Goal: Information Seeking & Learning: Learn about a topic

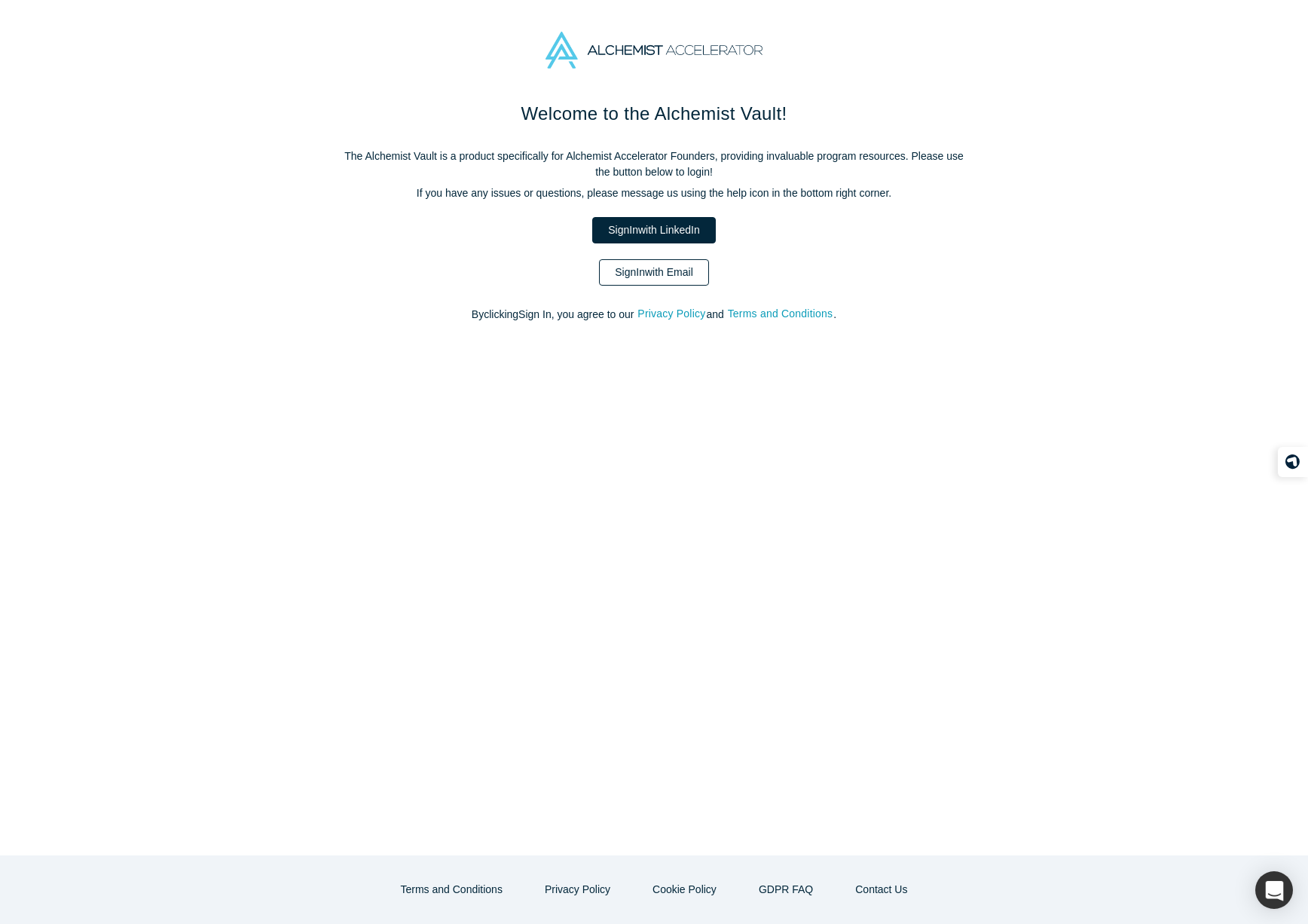
click at [660, 265] on link "Sign In with Email" at bounding box center [654, 272] width 110 height 26
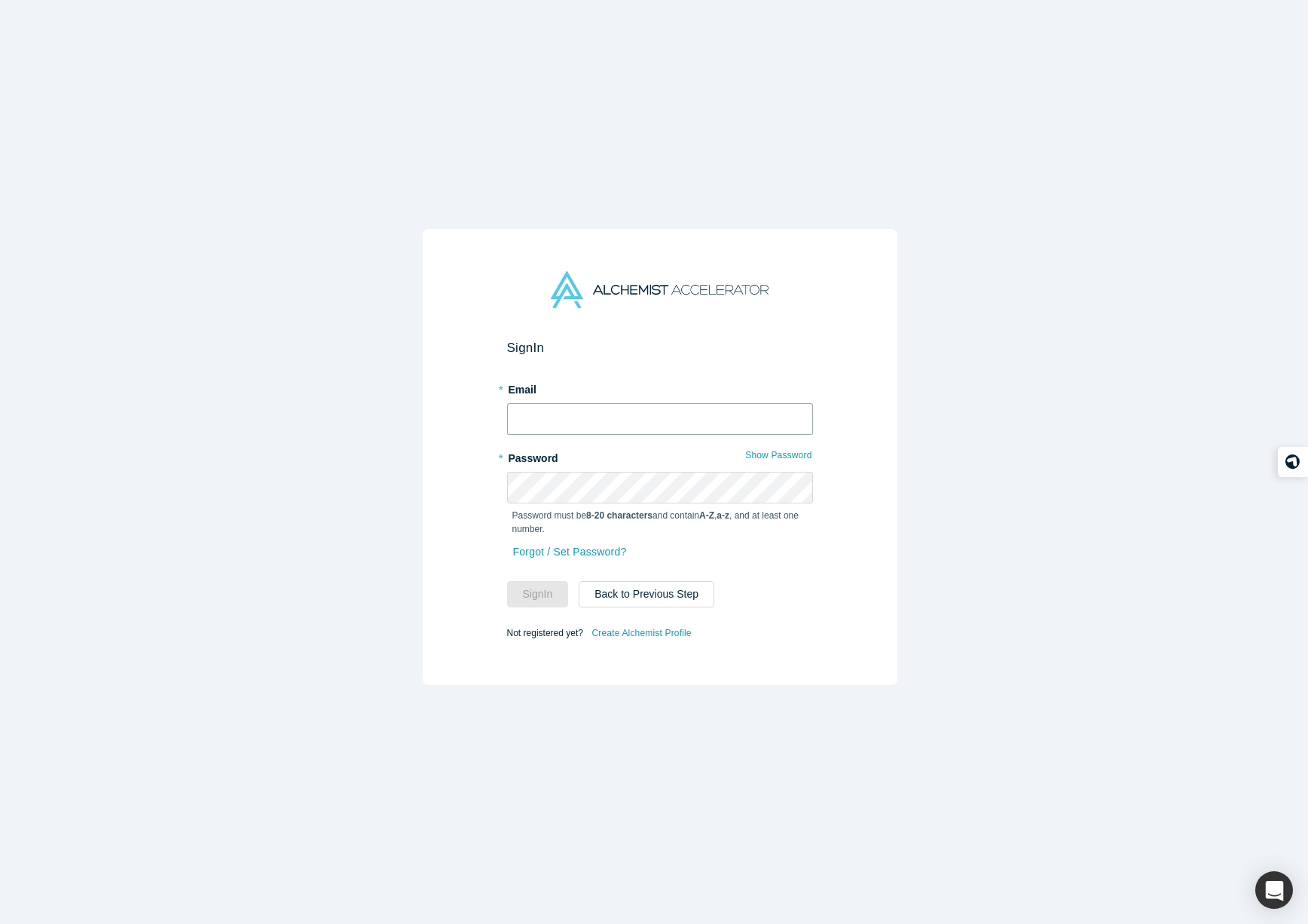
click at [607, 415] on input "text" at bounding box center [661, 419] width 306 height 31
type input "[PERSON_NAME][EMAIL_ADDRESS][DOMAIN_NAME]"
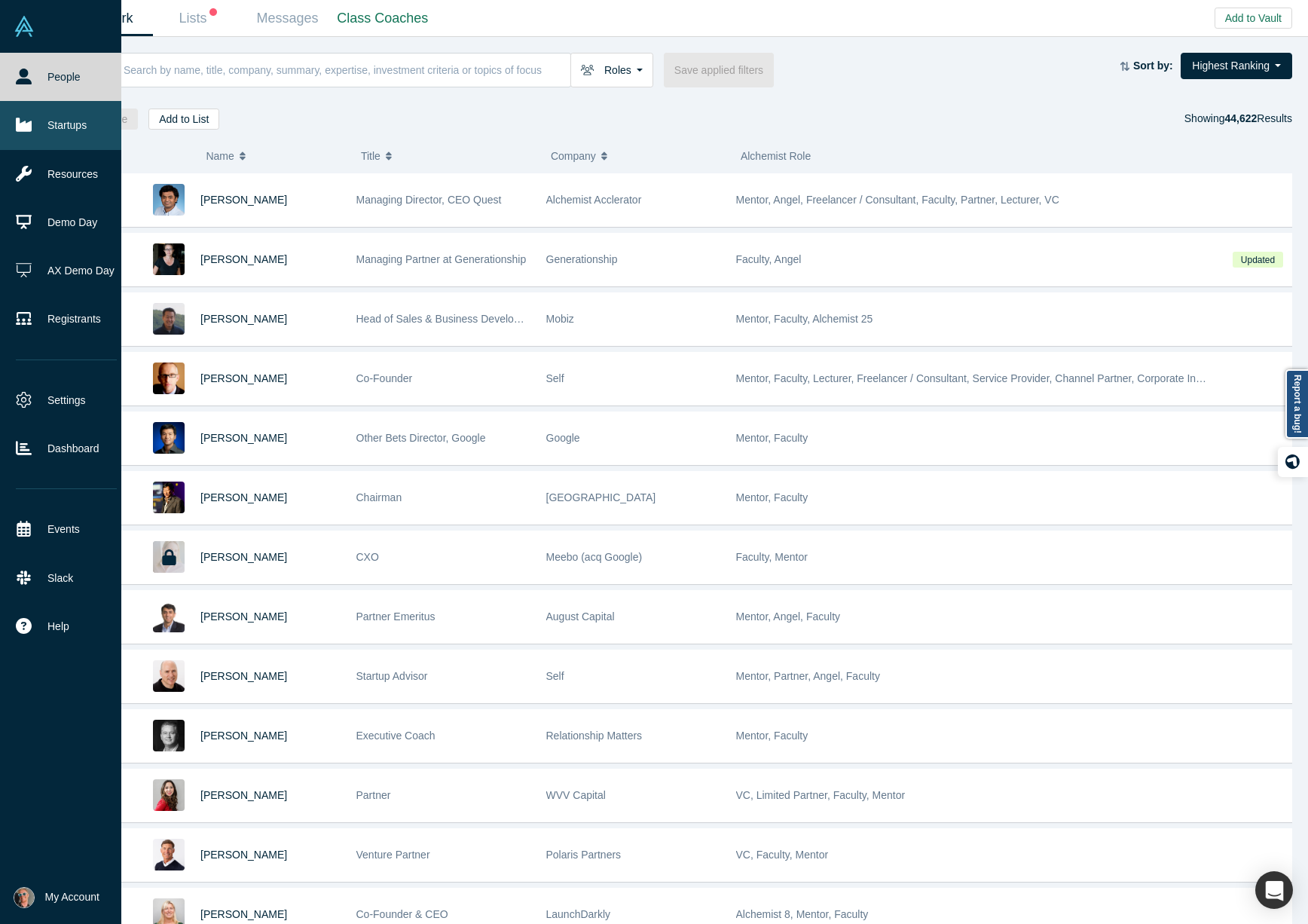
click at [26, 128] on icon at bounding box center [23, 125] width 16 height 13
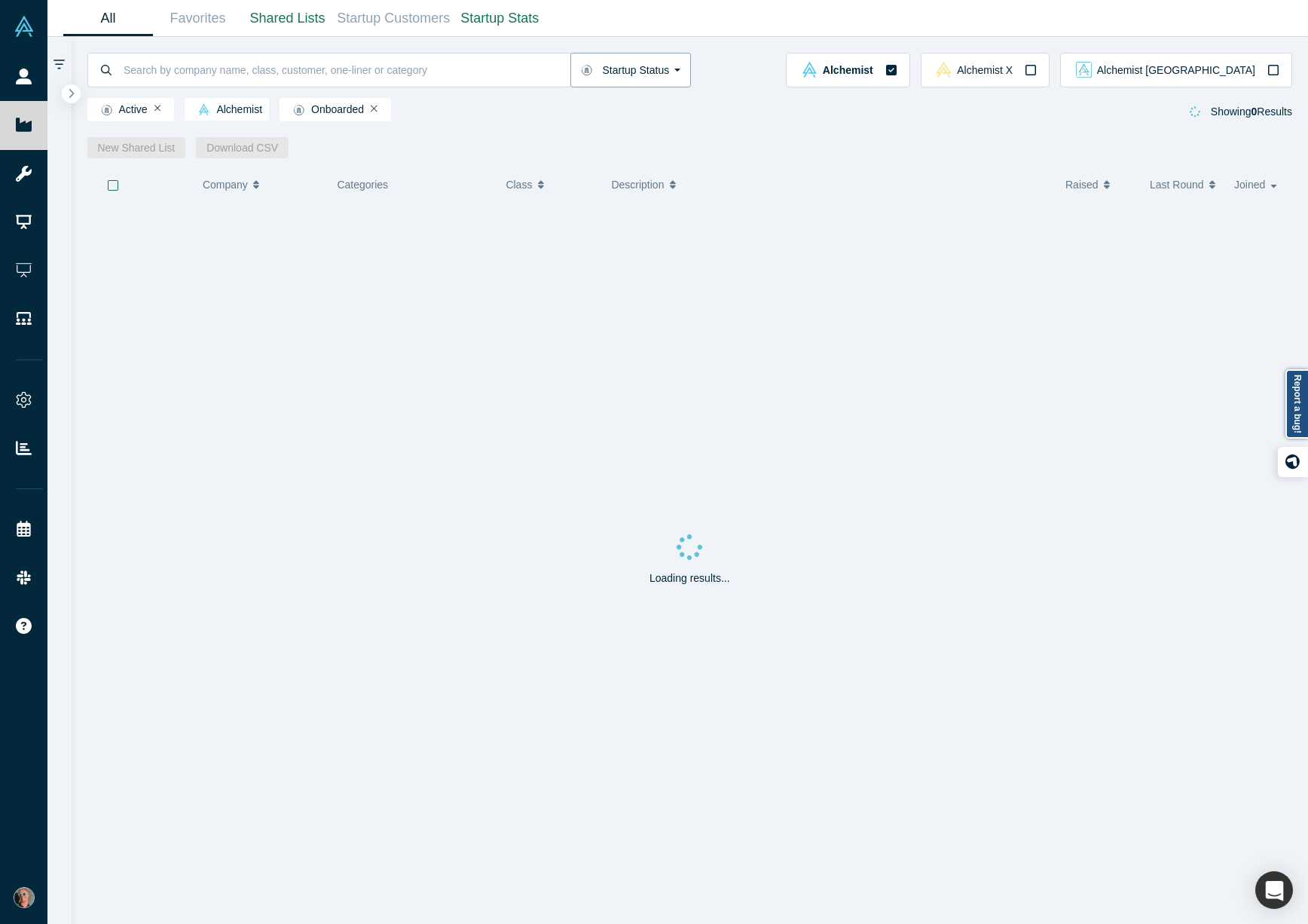
click at [663, 63] on button "Startup Status" at bounding box center [631, 70] width 122 height 35
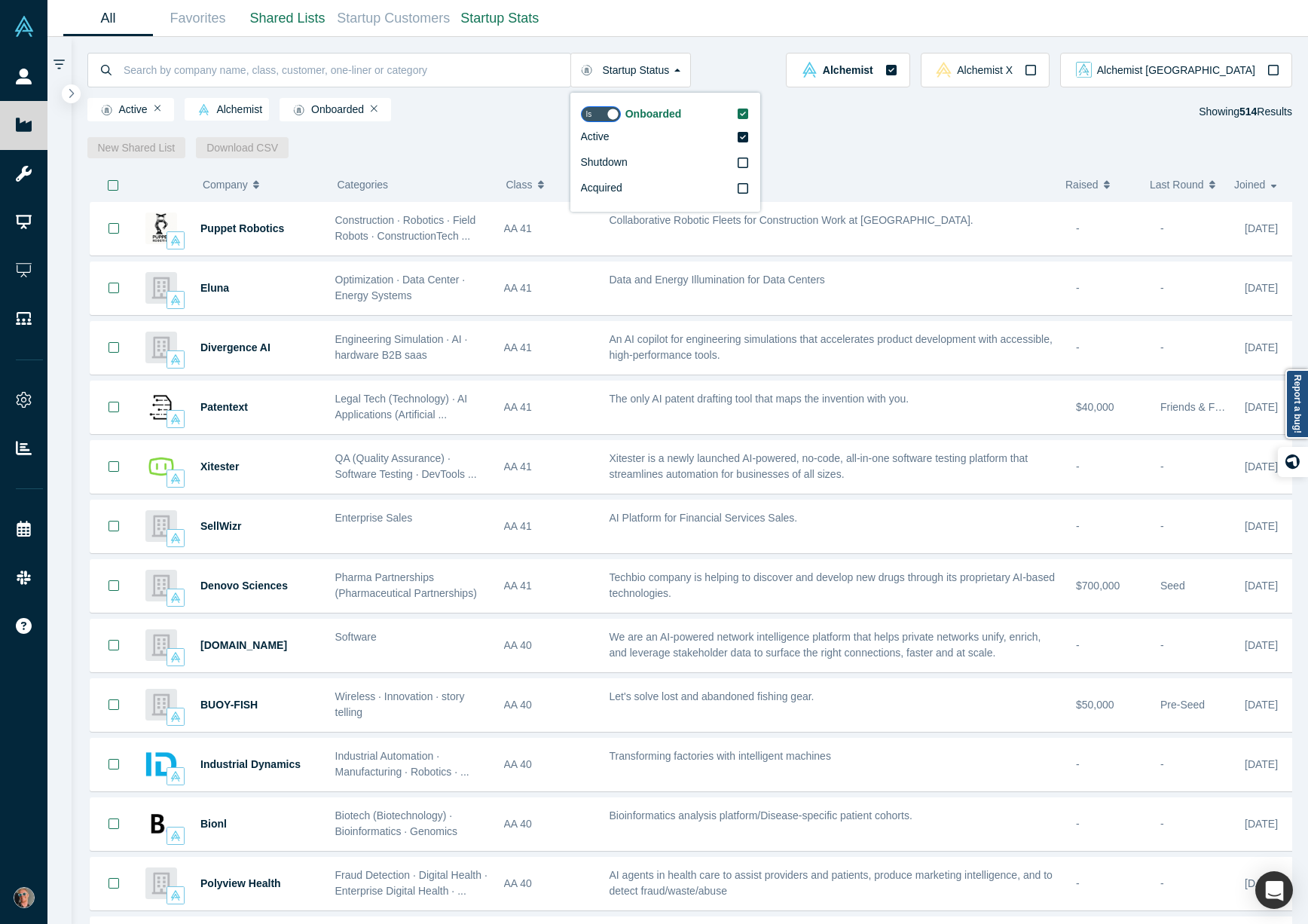
click at [762, 57] on div "Startup Status Is Onboarded Active Shutdown Acquired" at bounding box center [437, 70] width 700 height 35
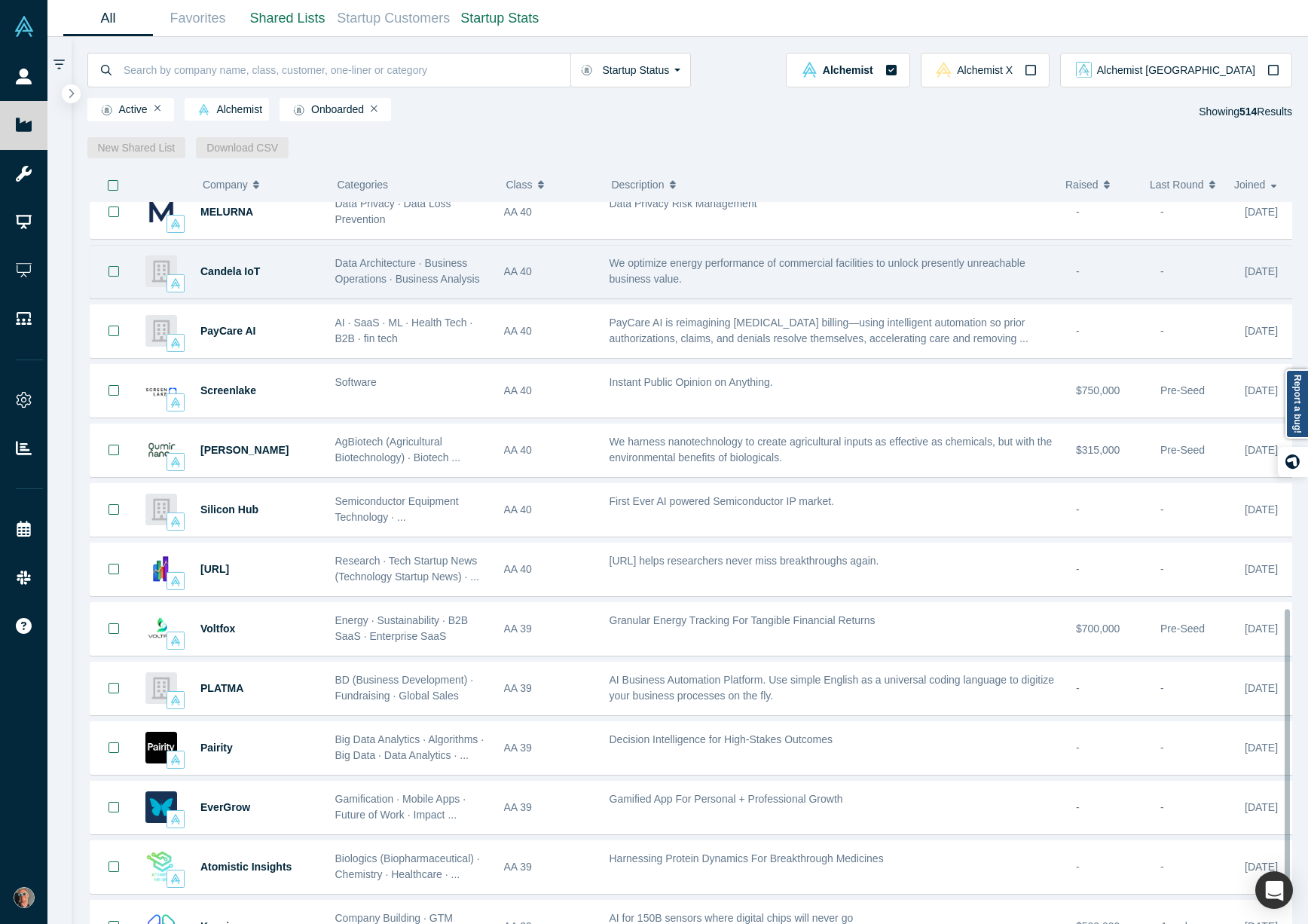
scroll to position [1023, 0]
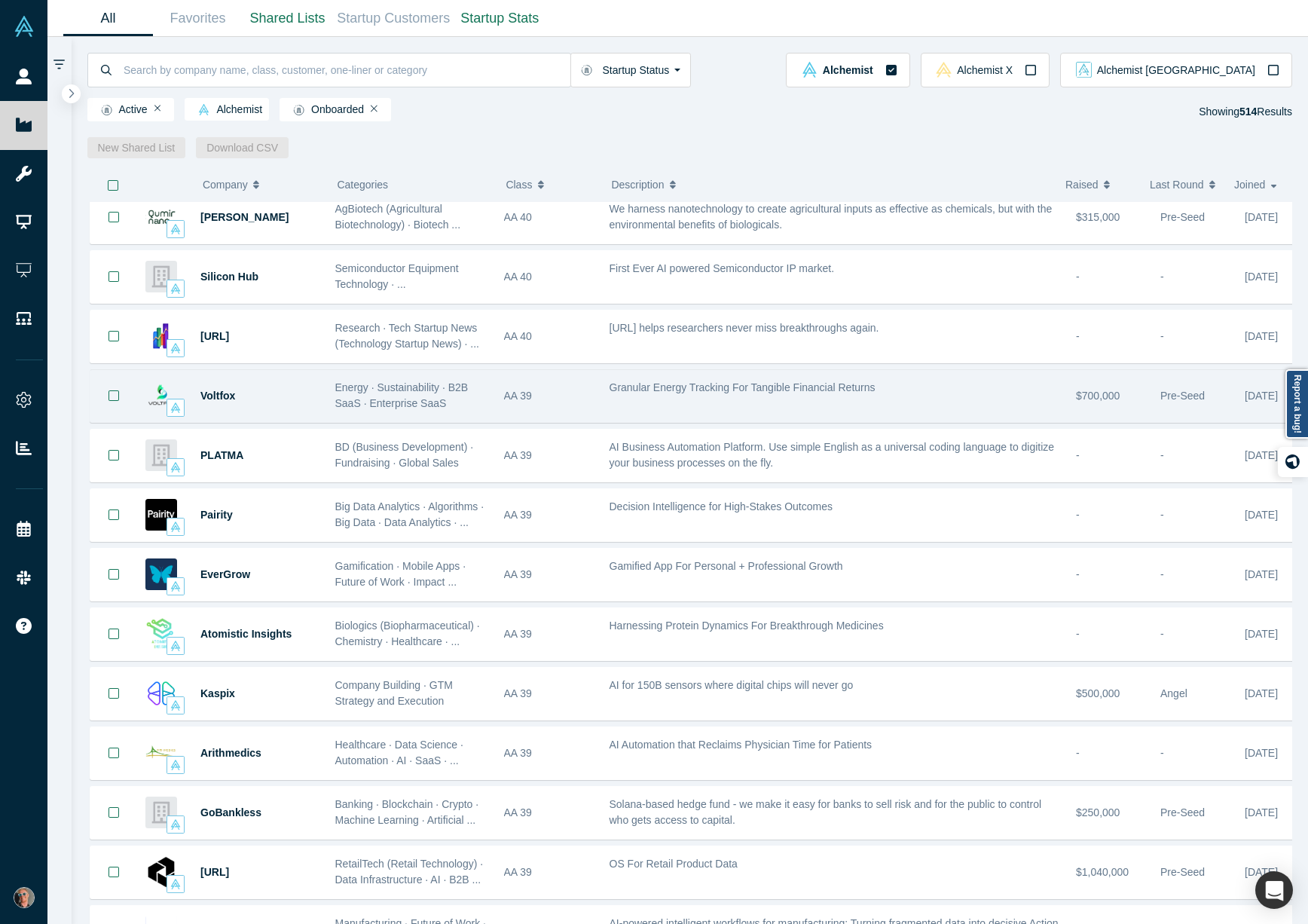
click at [395, 395] on div "Energy · Sustainability · B2B SaaS · Enterprise SaaS" at bounding box center [411, 396] width 153 height 31
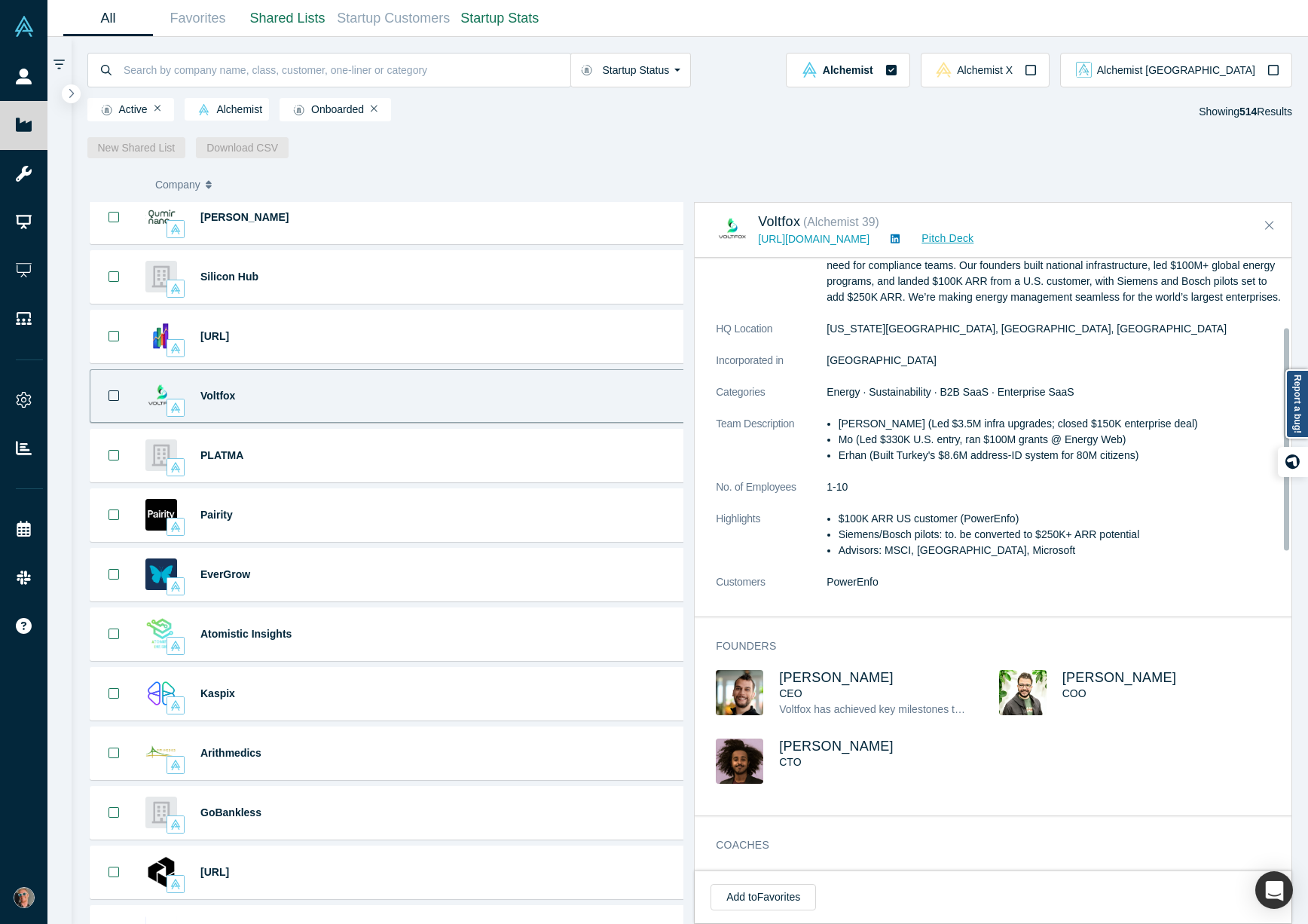
scroll to position [319, 0]
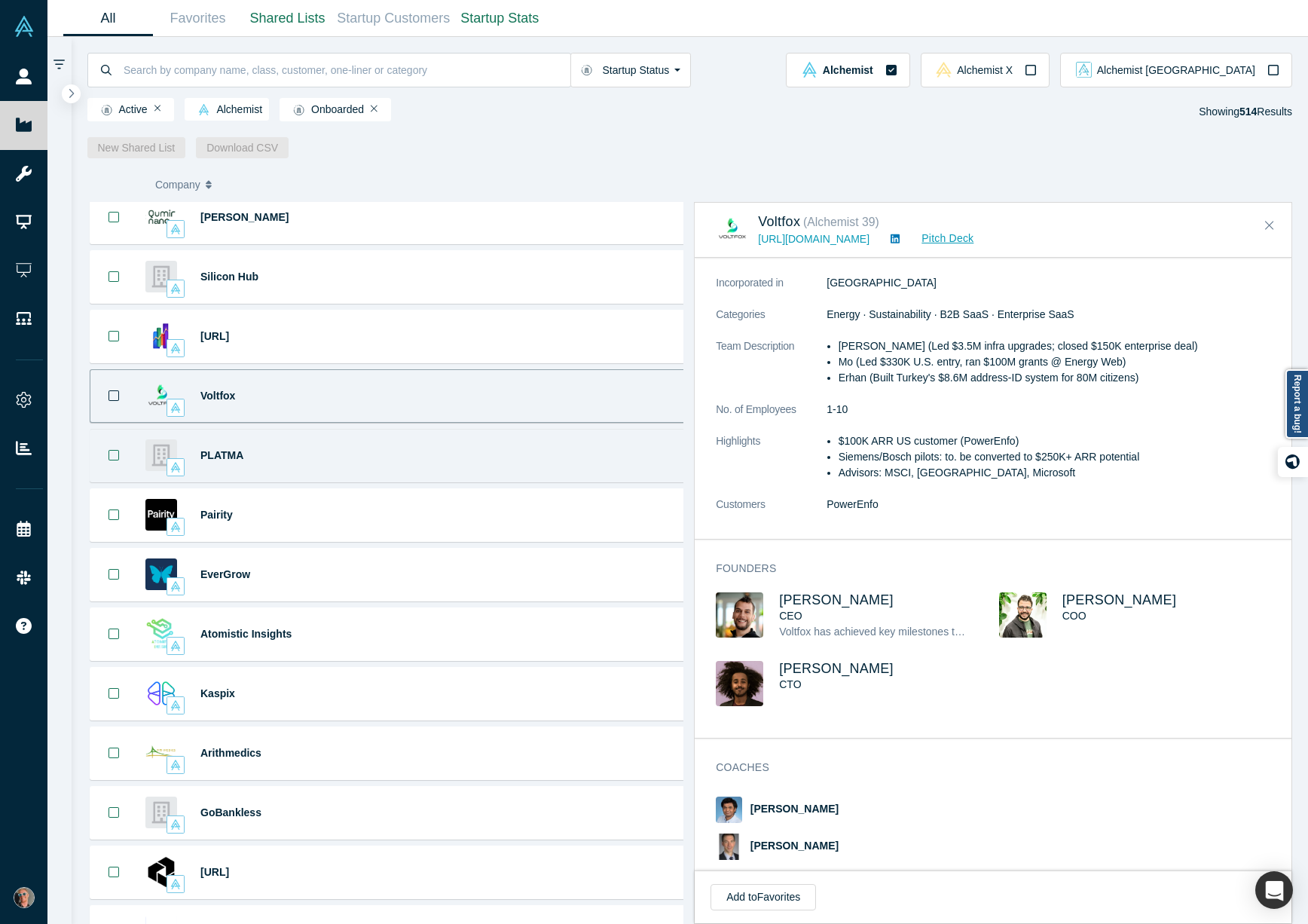
click at [293, 453] on div "PLATMA" at bounding box center [260, 455] width 119 height 52
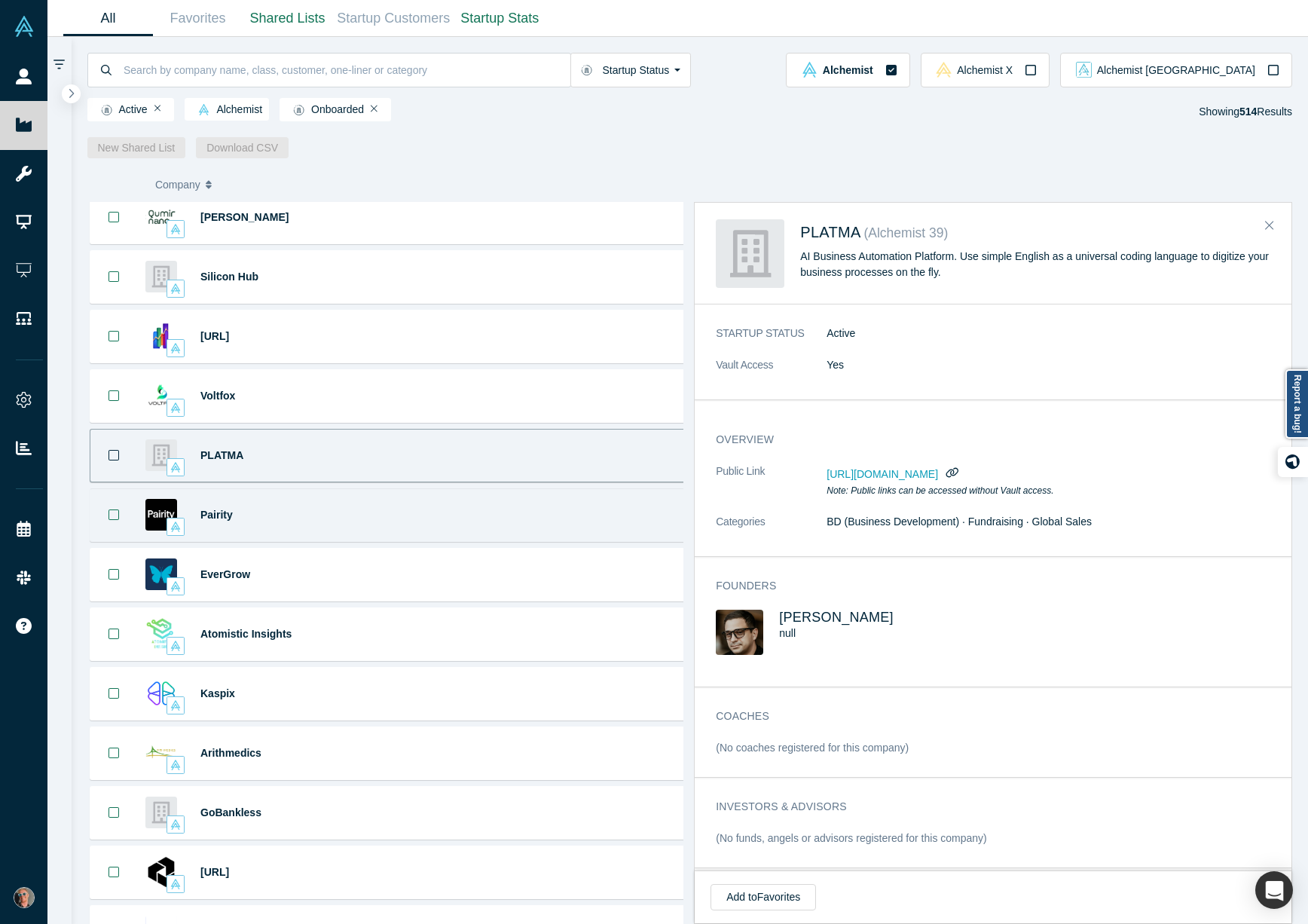
click at [305, 510] on div "Pairity" at bounding box center [260, 515] width 119 height 52
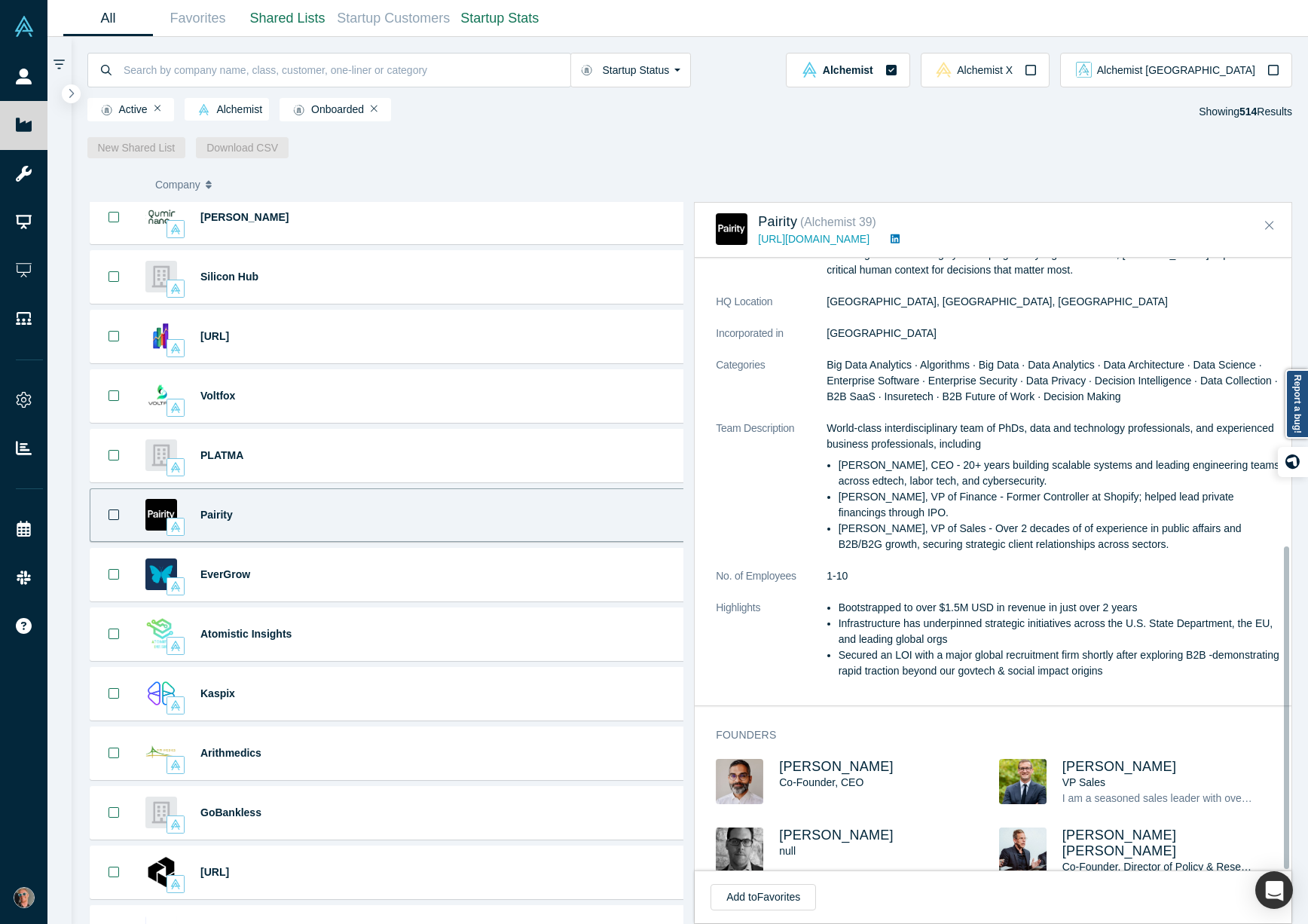
scroll to position [547, 0]
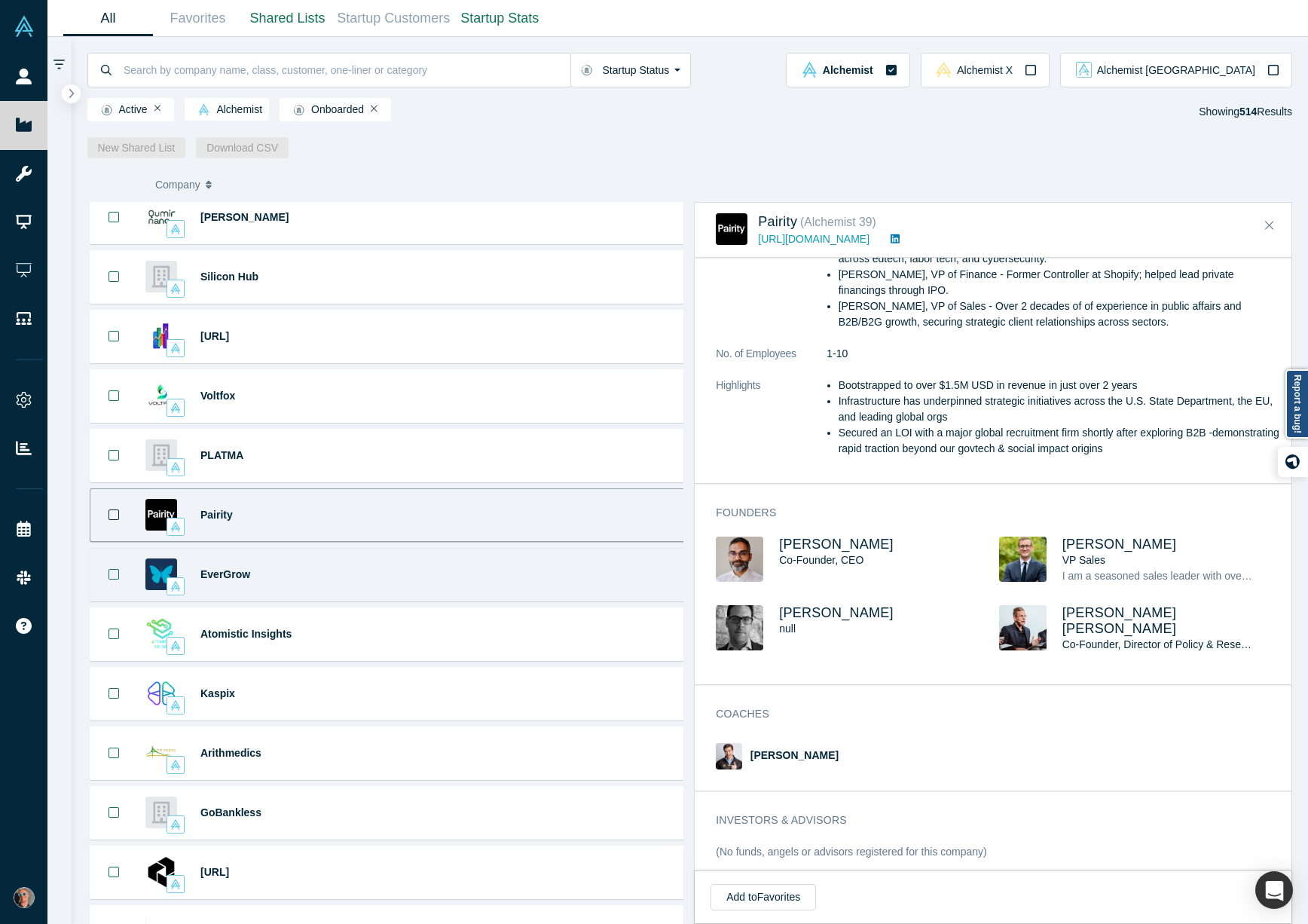
click at [349, 559] on div "EverGrow Gamification · Mobile Apps · Future of Work · Impact ... Gamified App …" at bounding box center [391, 575] width 603 height 54
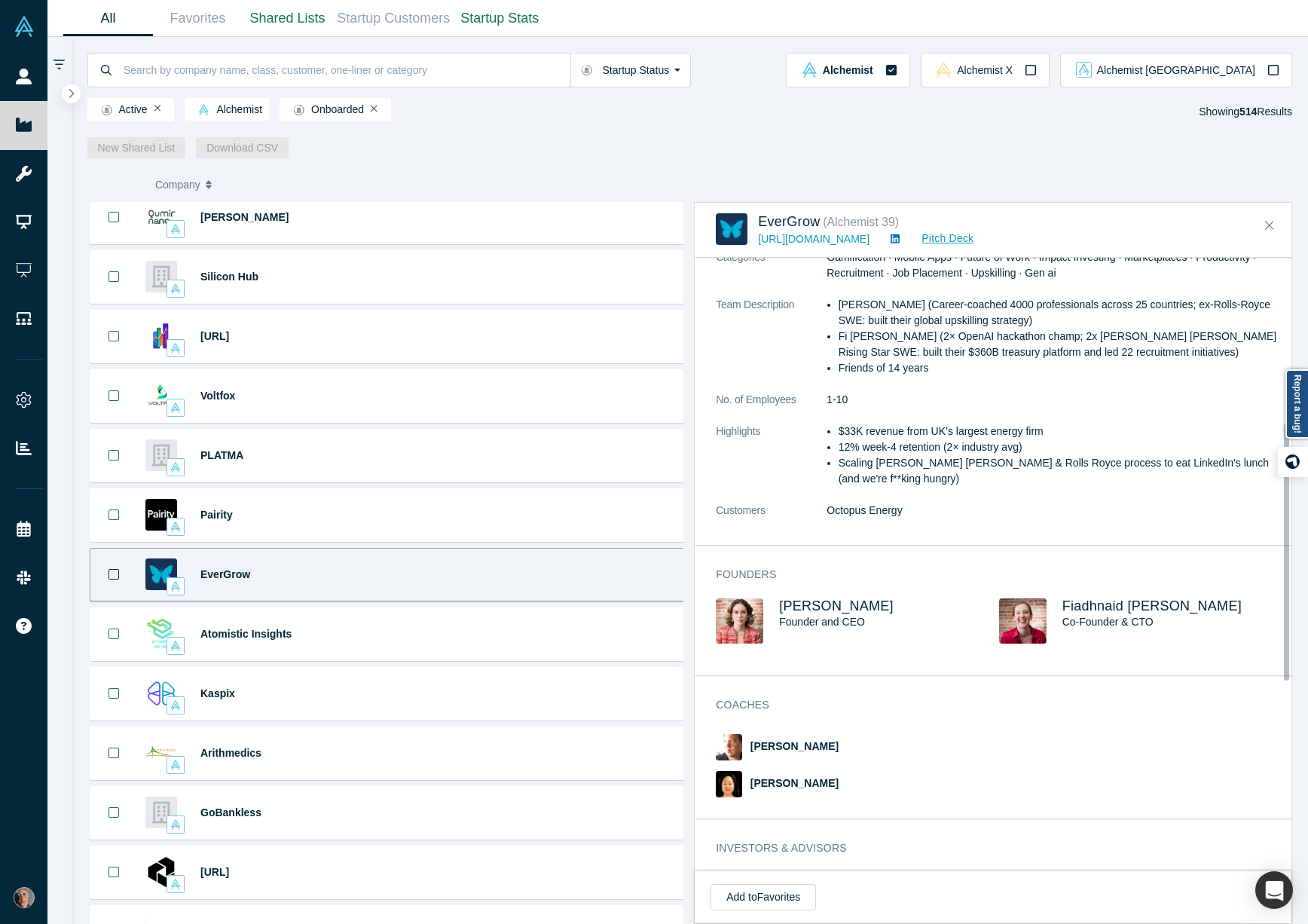
scroll to position [513, 0]
